Goal: Information Seeking & Learning: Learn about a topic

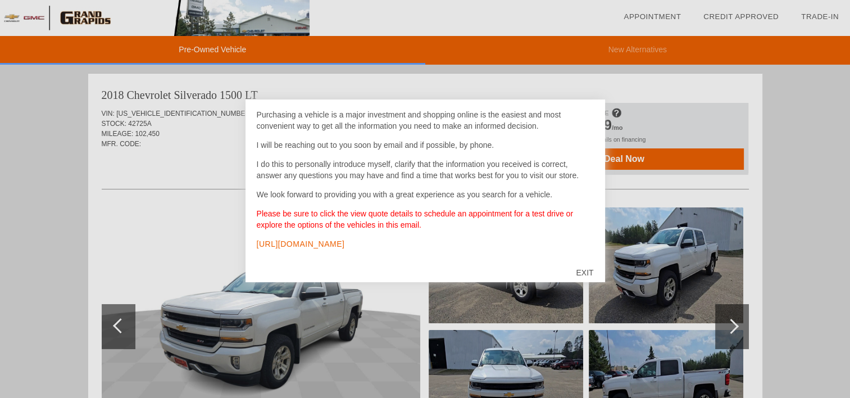
scroll to position [60, 0]
click at [582, 274] on div "EXIT" at bounding box center [584, 272] width 40 height 34
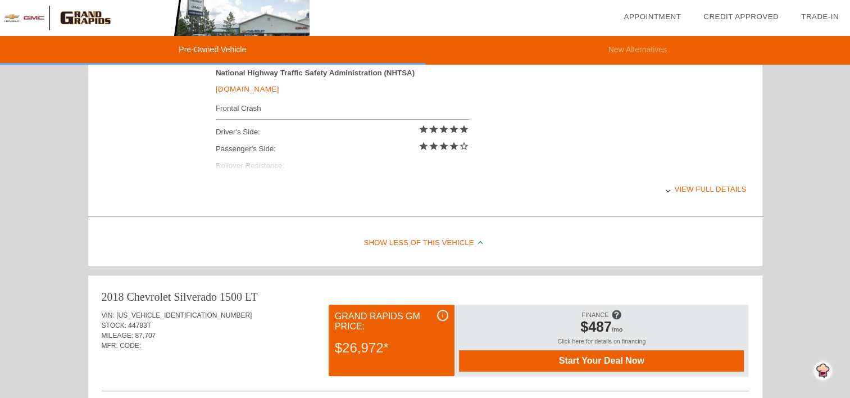
scroll to position [505, 0]
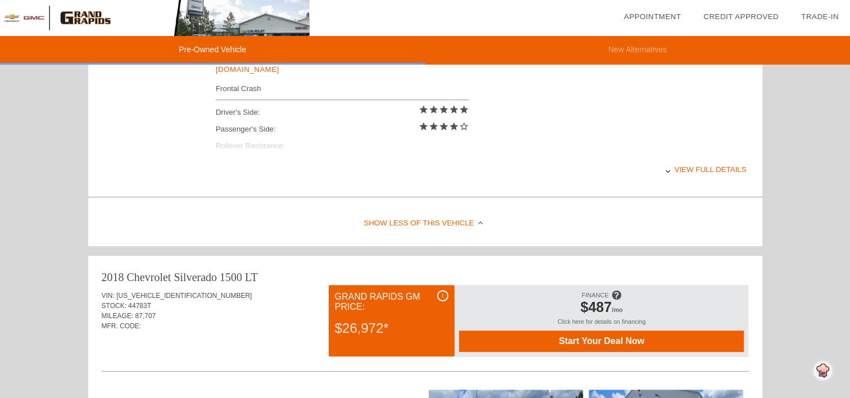
click at [696, 169] on div "View full details" at bounding box center [481, 170] width 531 height 28
click at [0, 0] on div "View less details" at bounding box center [0, 0] width 0 height 0
click at [670, 168] on div at bounding box center [667, 170] width 4 height 4
click at [669, 168] on div at bounding box center [666, 170] width 4 height 4
click at [0, 0] on div at bounding box center [0, 0] width 0 height 0
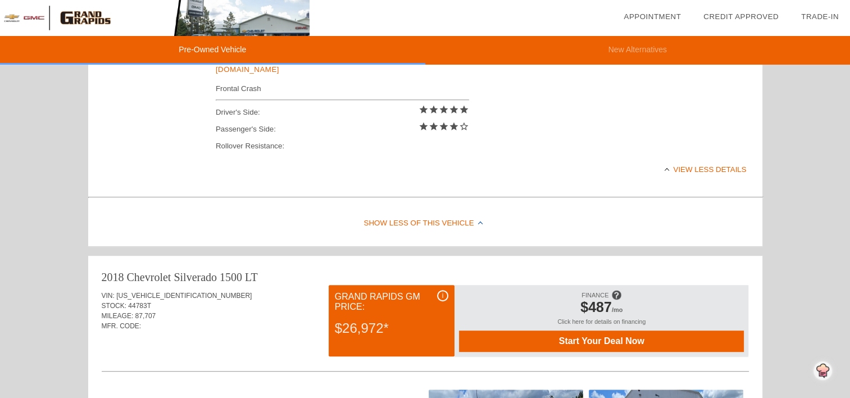
click at [669, 168] on div at bounding box center [666, 170] width 4 height 4
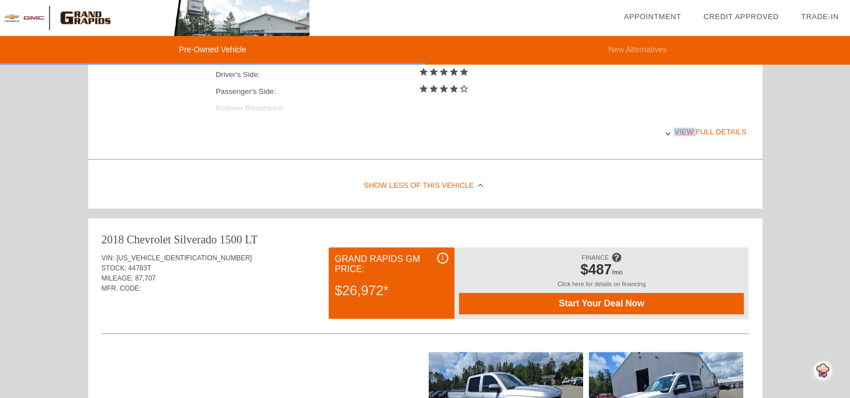
scroll to position [618, 0]
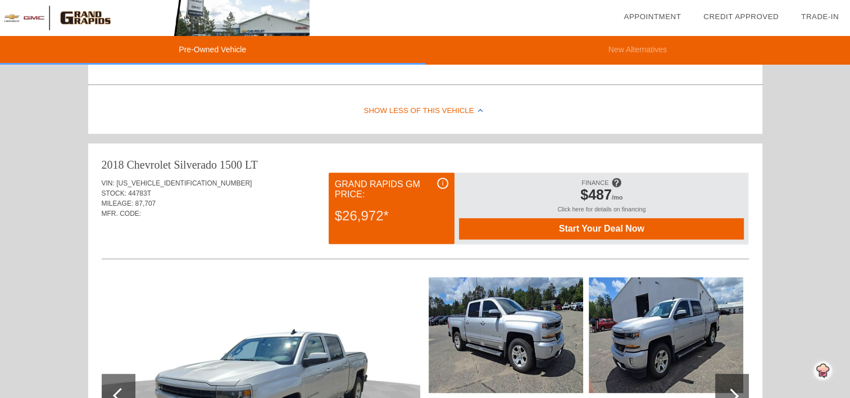
click at [622, 211] on div "Click here for details on financing" at bounding box center [601, 212] width 285 height 12
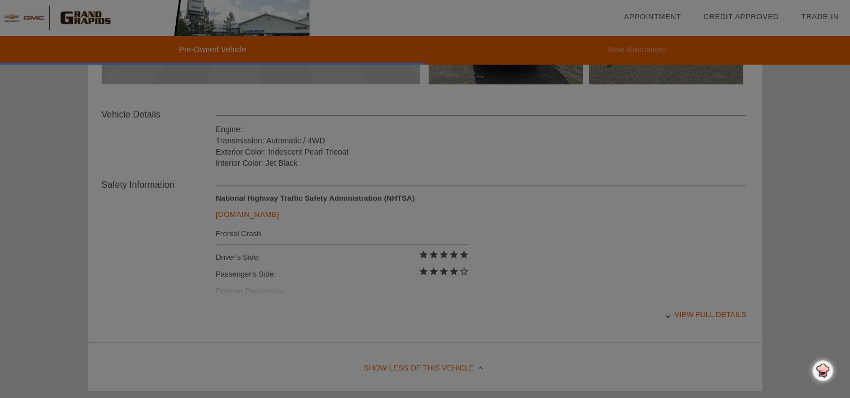
scroll to position [337, 0]
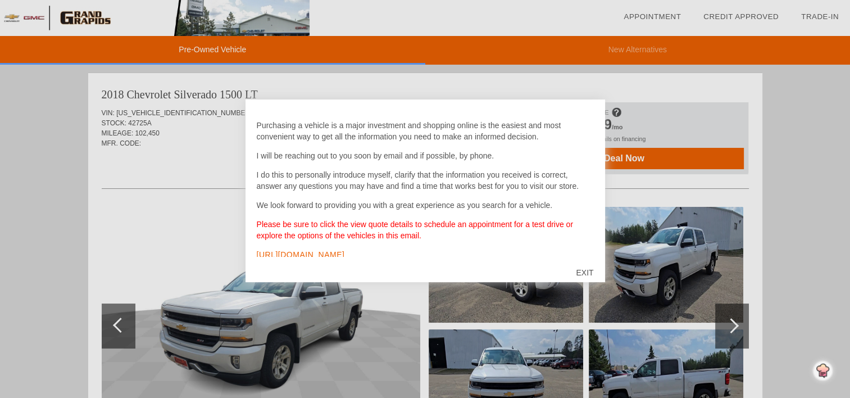
scroll to position [60, 0]
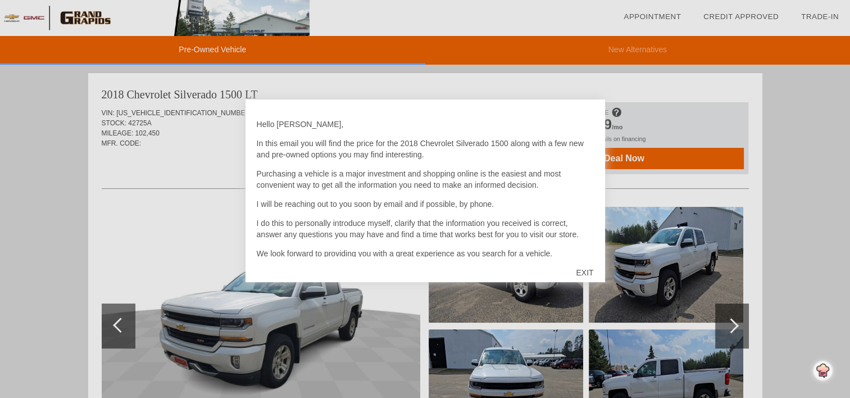
click at [582, 272] on div "EXIT" at bounding box center [584, 272] width 40 height 34
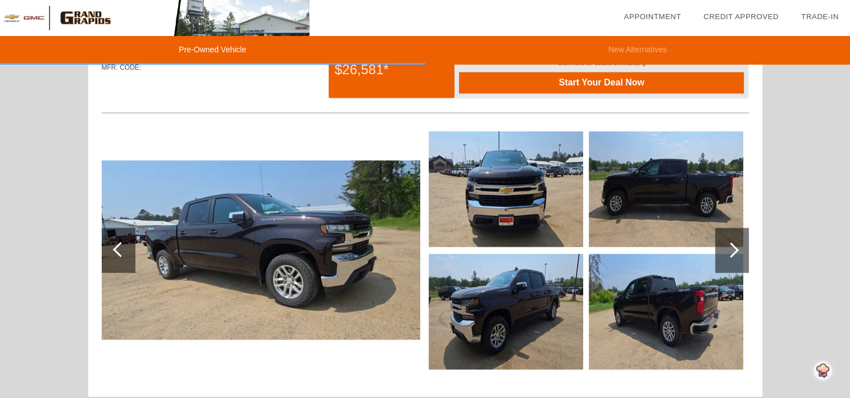
scroll to position [1642, 0]
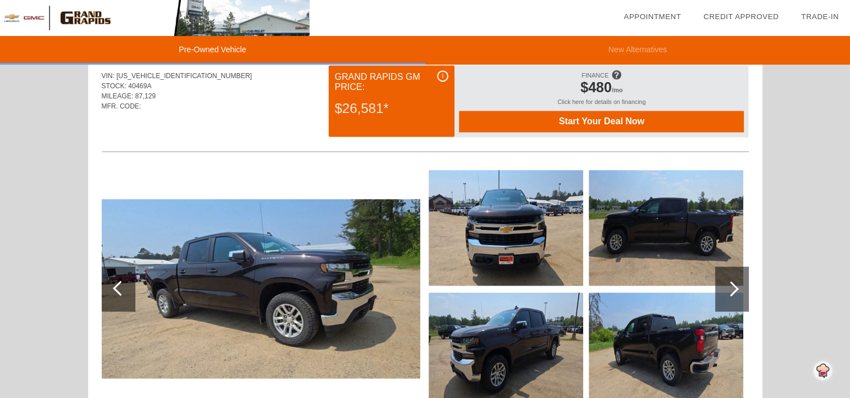
click at [296, 272] on img at bounding box center [261, 288] width 318 height 179
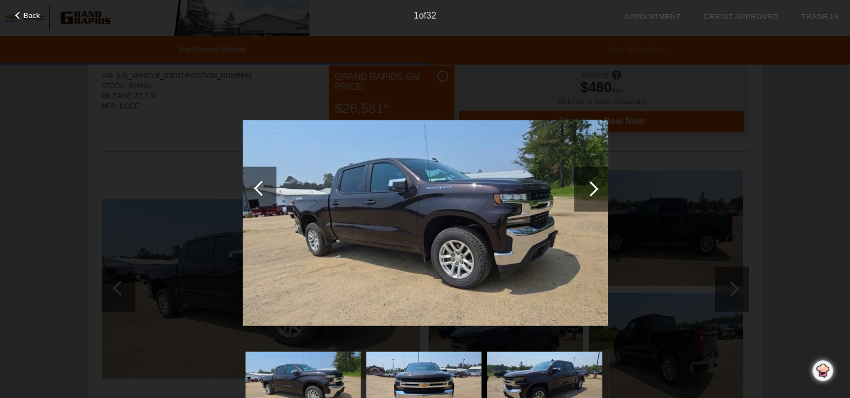
click at [418, 207] on img at bounding box center [425, 223] width 365 height 206
click at [595, 190] on div at bounding box center [590, 188] width 15 height 15
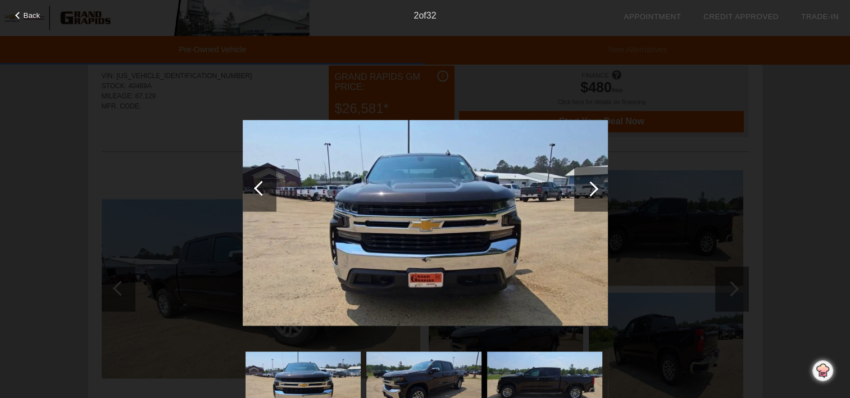
click at [595, 190] on div at bounding box center [590, 188] width 15 height 15
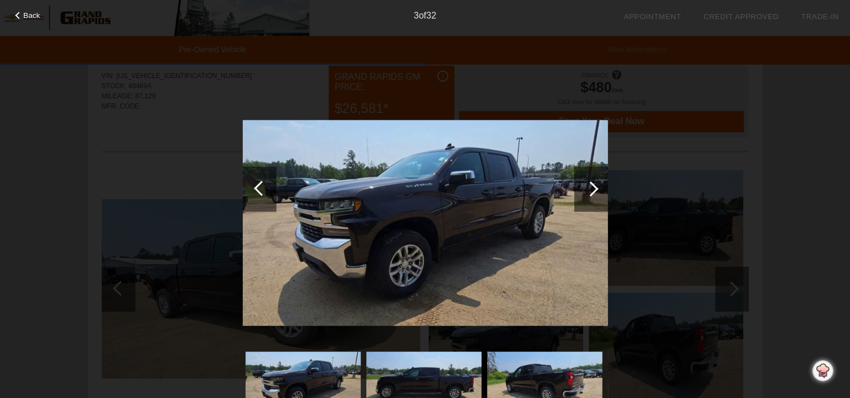
click at [595, 190] on div at bounding box center [590, 188] width 15 height 15
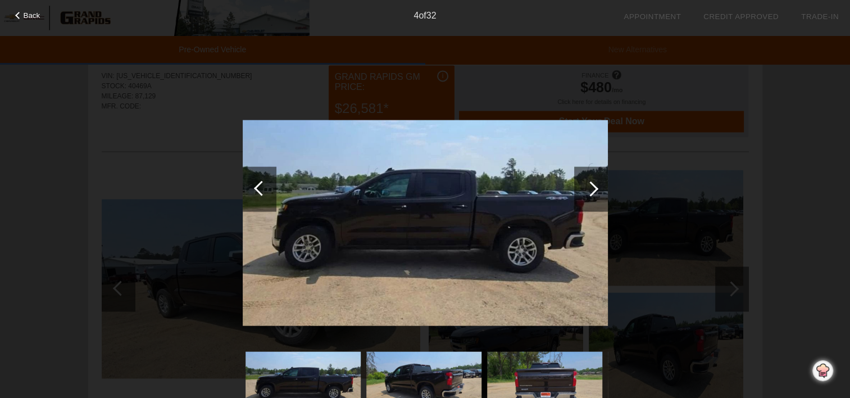
click at [595, 190] on div at bounding box center [590, 188] width 15 height 15
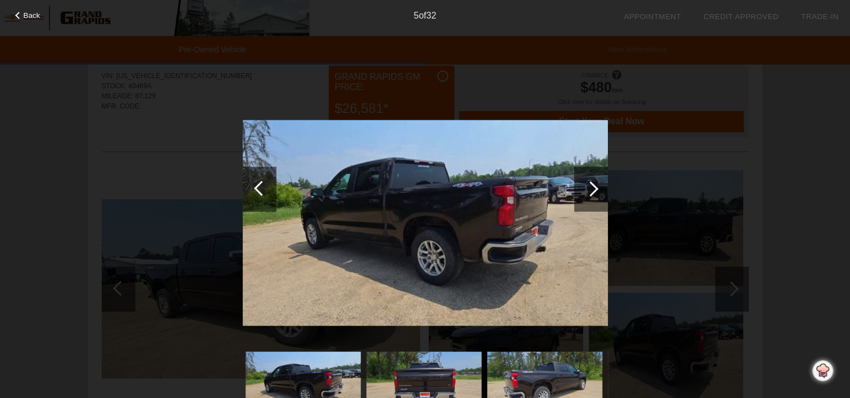
click at [595, 190] on div at bounding box center [590, 188] width 15 height 15
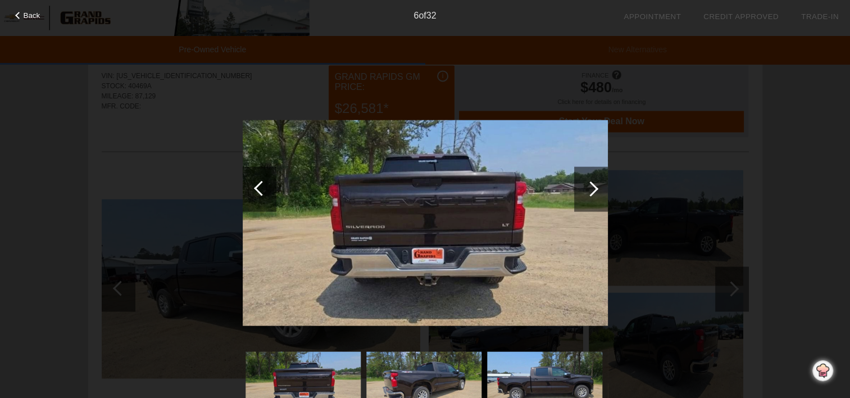
click at [595, 190] on div at bounding box center [590, 188] width 15 height 15
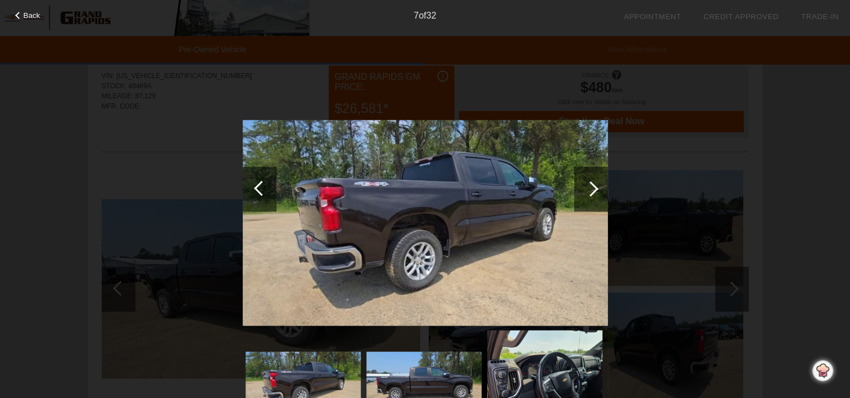
click at [595, 190] on div at bounding box center [590, 188] width 15 height 15
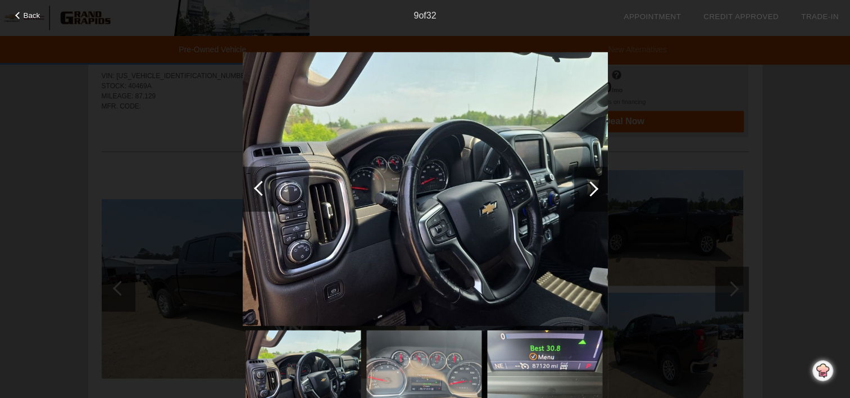
click at [595, 190] on div at bounding box center [590, 188] width 15 height 15
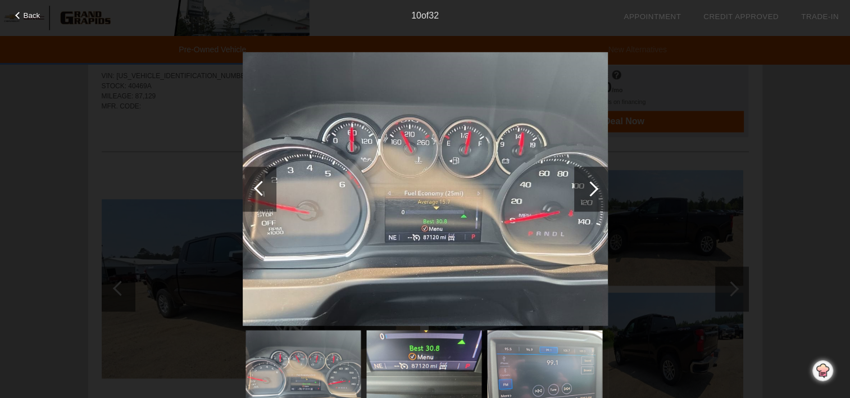
click at [595, 190] on div at bounding box center [590, 188] width 15 height 15
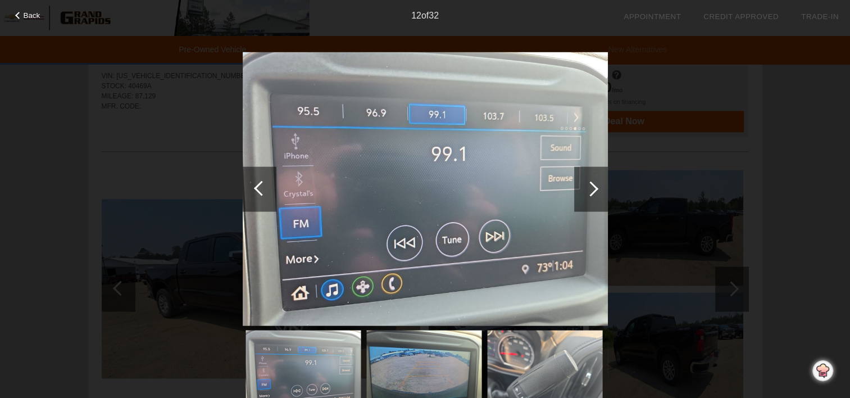
click at [595, 190] on div at bounding box center [590, 188] width 15 height 15
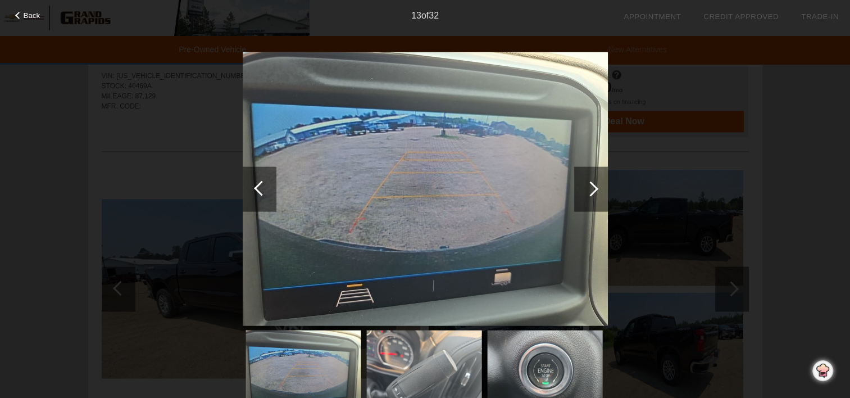
click at [595, 190] on div at bounding box center [590, 188] width 15 height 15
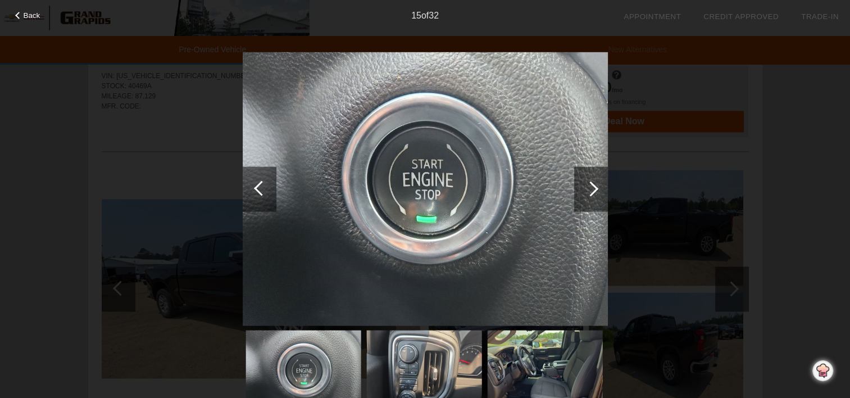
click at [595, 190] on div at bounding box center [590, 188] width 15 height 15
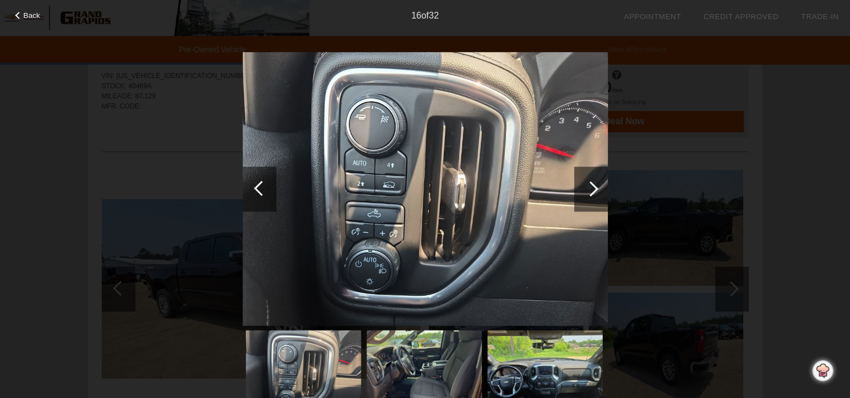
click at [595, 190] on div at bounding box center [590, 188] width 15 height 15
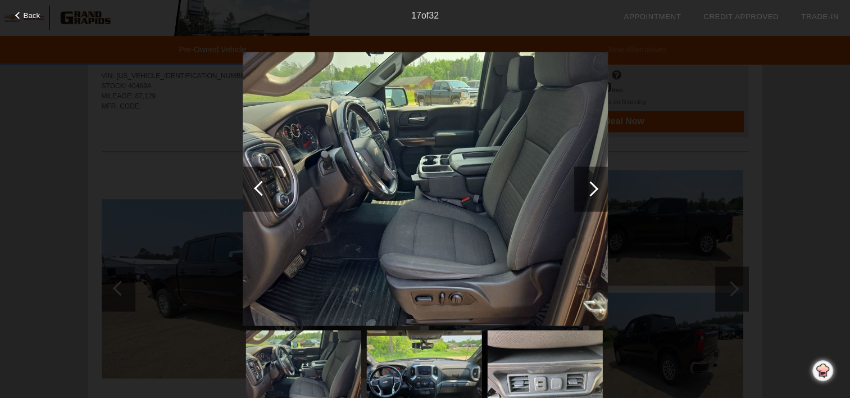
click at [595, 190] on div at bounding box center [590, 188] width 15 height 15
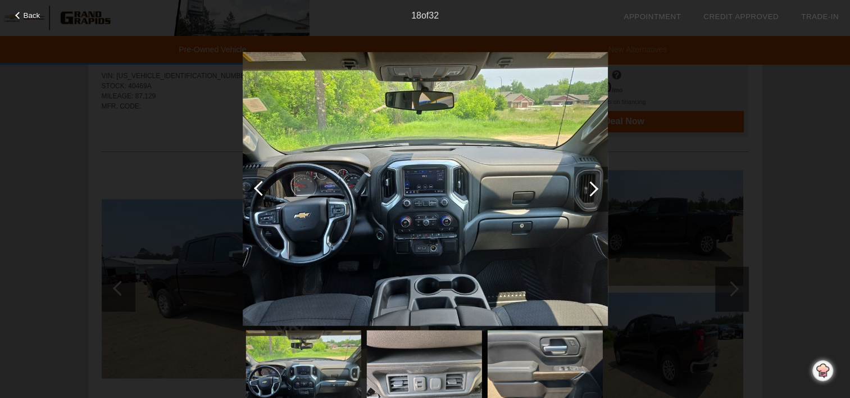
click at [595, 190] on div at bounding box center [590, 188] width 15 height 15
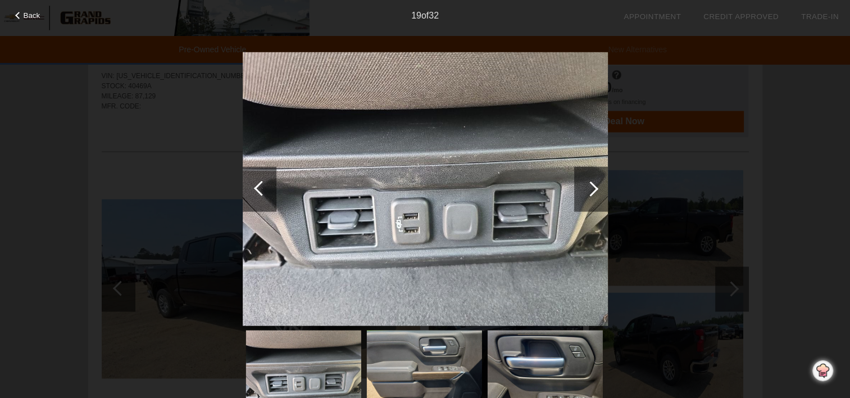
click at [595, 190] on div at bounding box center [590, 188] width 15 height 15
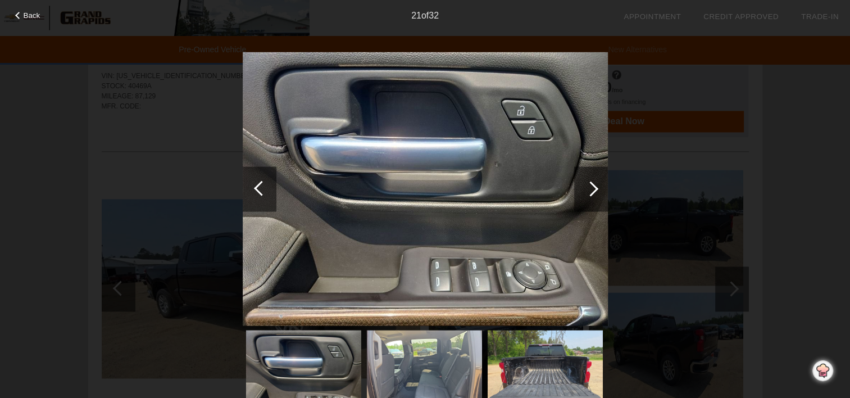
click at [595, 190] on div at bounding box center [590, 188] width 15 height 15
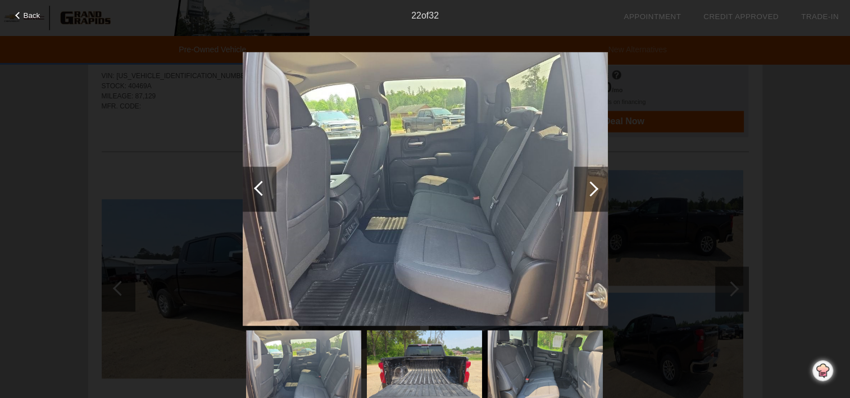
click at [595, 190] on div at bounding box center [590, 188] width 15 height 15
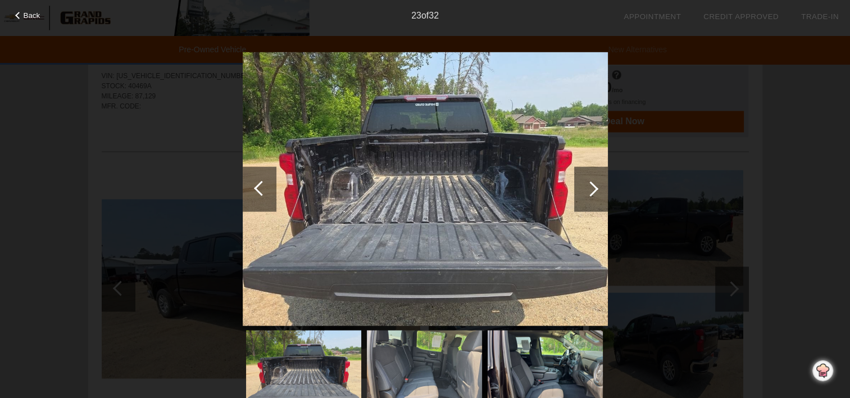
click at [595, 190] on div at bounding box center [590, 188] width 15 height 15
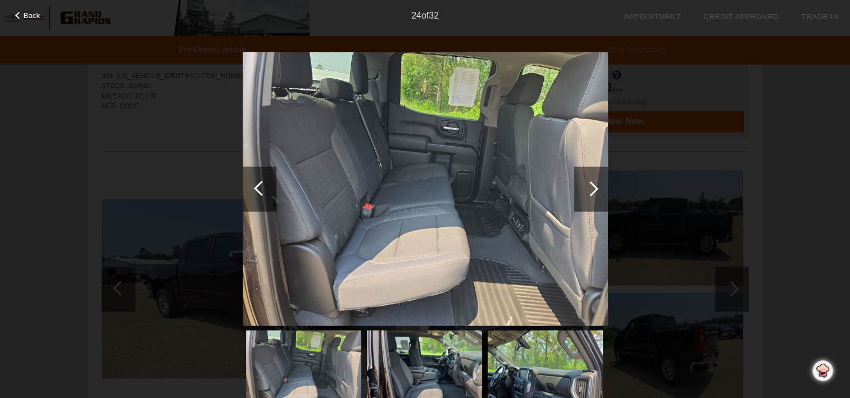
click at [595, 190] on div at bounding box center [590, 188] width 15 height 15
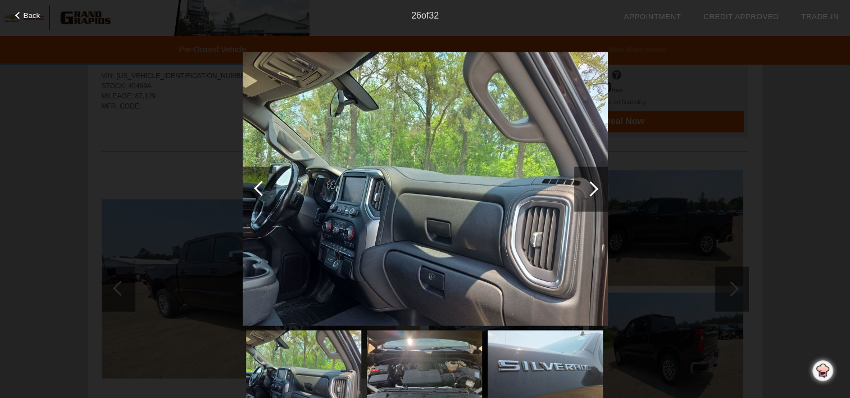
click at [595, 190] on div at bounding box center [590, 188] width 15 height 15
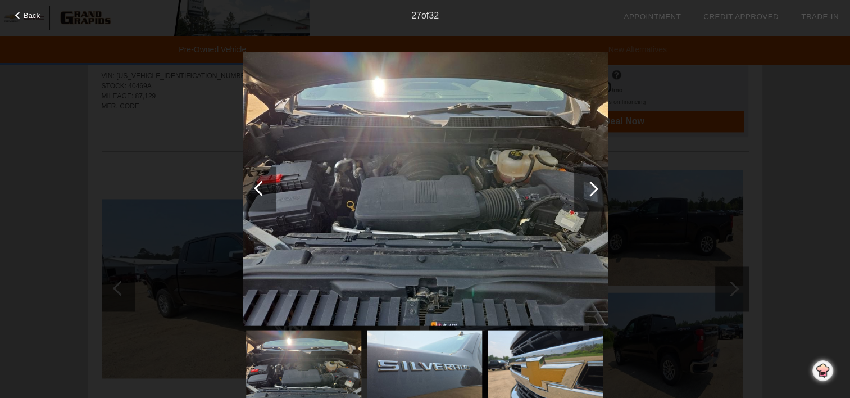
click at [595, 190] on div at bounding box center [590, 188] width 15 height 15
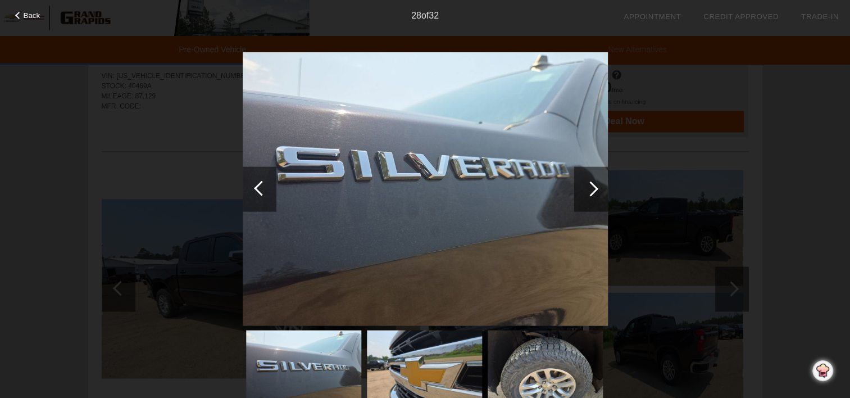
click at [595, 190] on div at bounding box center [590, 188] width 15 height 15
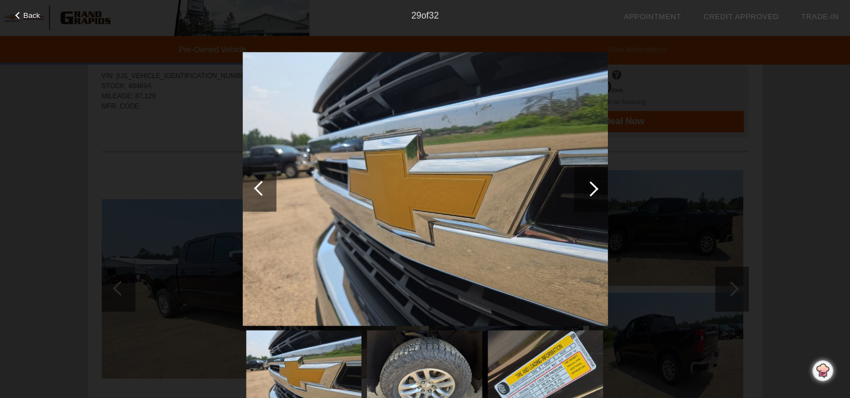
click at [595, 190] on div at bounding box center [590, 188] width 15 height 15
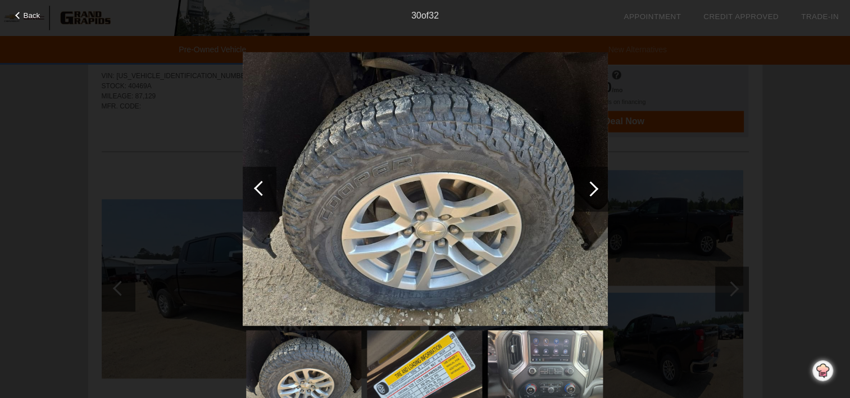
click at [595, 190] on div at bounding box center [590, 188] width 15 height 15
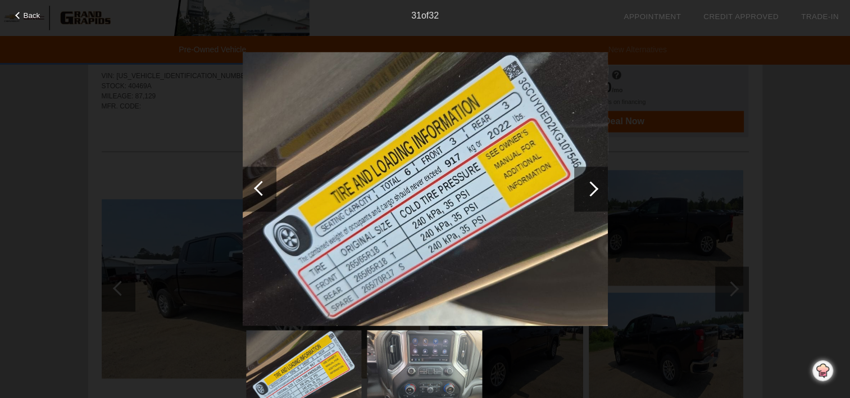
click at [595, 190] on div at bounding box center [590, 188] width 15 height 15
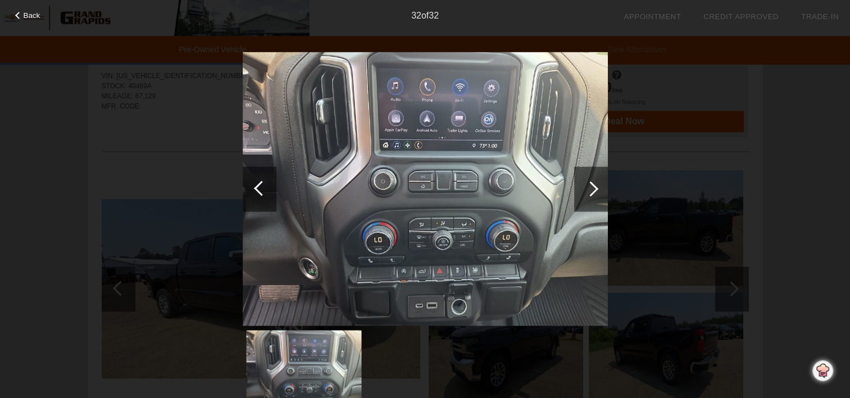
click at [595, 190] on div at bounding box center [590, 188] width 15 height 15
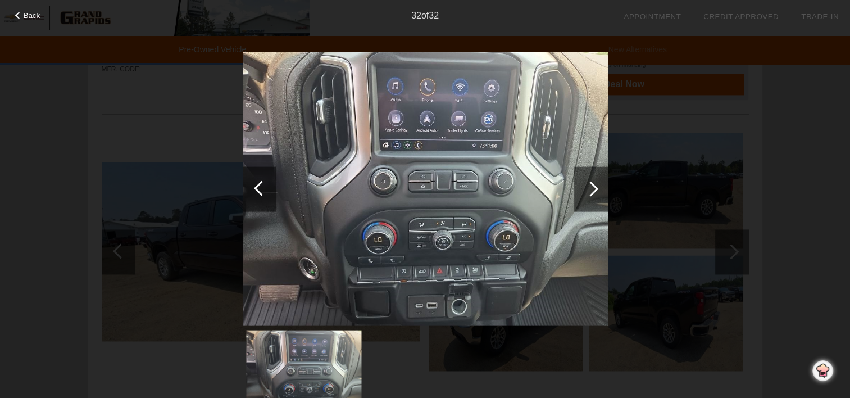
scroll to position [1698, 0]
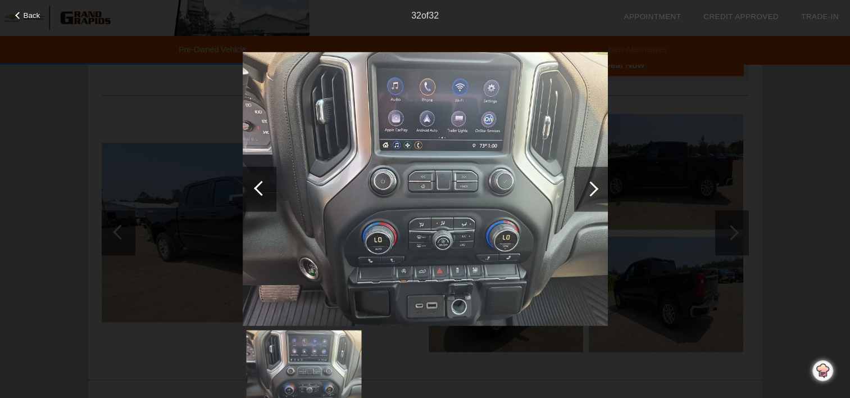
click at [787, 170] on div "Back 32 of 32" at bounding box center [425, 199] width 850 height 398
click at [25, 16] on span "Back" at bounding box center [32, 15] width 17 height 8
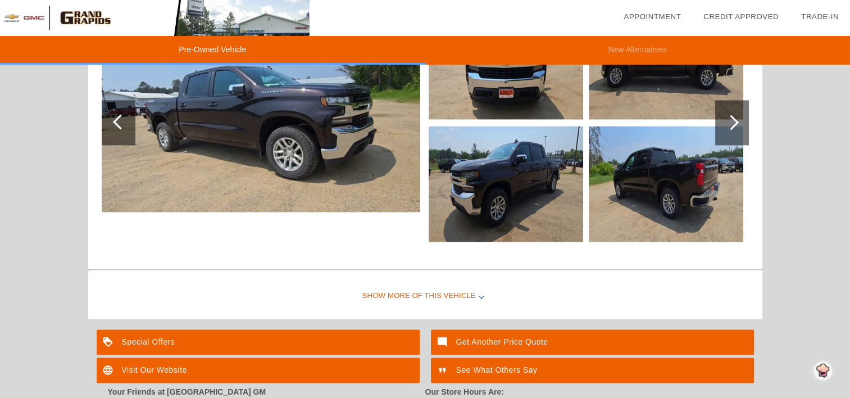
scroll to position [1810, 0]
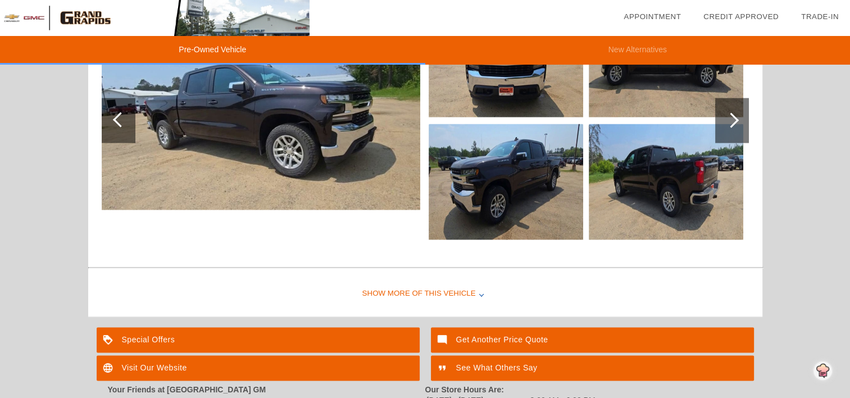
click at [428, 290] on div "Show More of this Vehicle" at bounding box center [425, 293] width 674 height 45
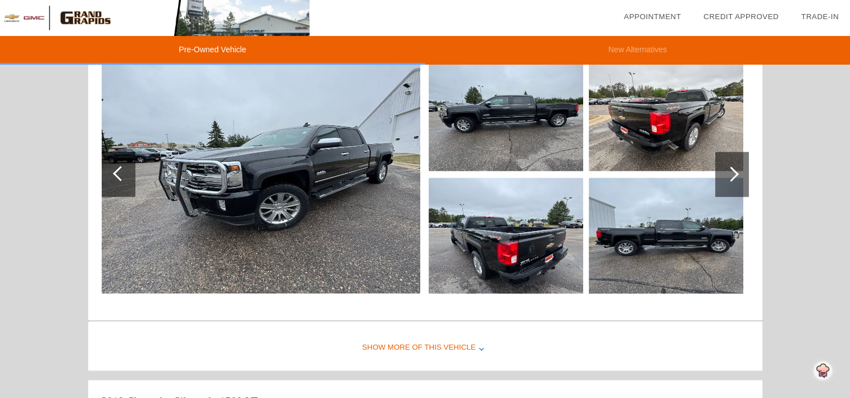
scroll to position [1423, 0]
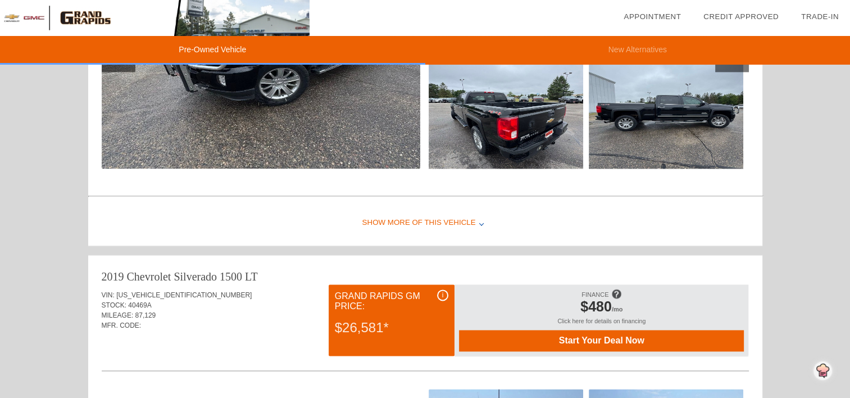
click at [418, 222] on div "Show More of this Vehicle" at bounding box center [425, 222] width 674 height 45
click at [0, 0] on div "Transmission: Automatic / 4WD" at bounding box center [0, 0] width 0 height 0
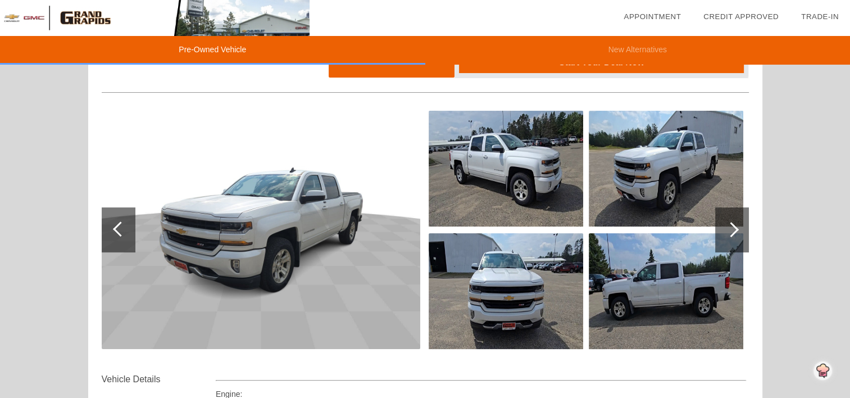
scroll to position [0, 0]
